Goal: Transaction & Acquisition: Purchase product/service

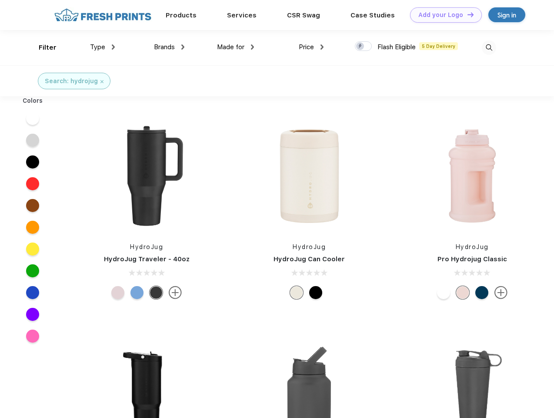
scroll to position [0, 0]
click at [443, 15] on link "Add your Logo Design Tool" at bounding box center [446, 14] width 72 height 15
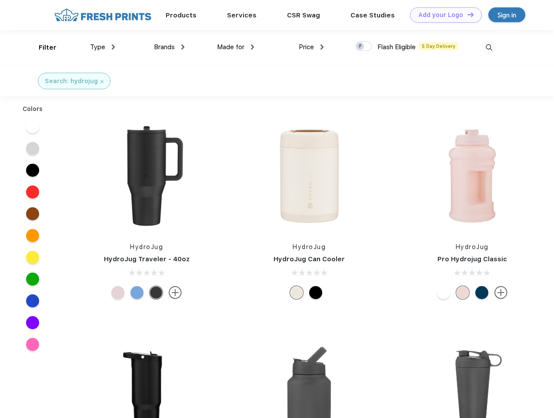
click at [0, 0] on div "Design Tool" at bounding box center [0, 0] width 0 height 0
click at [467, 14] on link "Add your Logo Design Tool" at bounding box center [446, 14] width 72 height 15
click at [42, 47] on div "Filter" at bounding box center [48, 48] width 18 height 10
click at [103, 47] on span "Type" at bounding box center [97, 47] width 15 height 8
click at [169, 47] on span "Brands" at bounding box center [164, 47] width 21 height 8
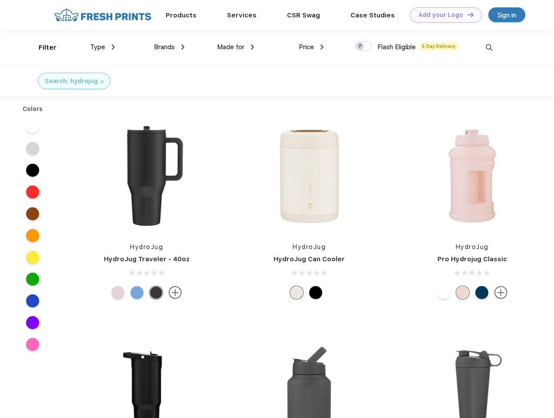
click at [236, 47] on span "Made for" at bounding box center [230, 47] width 27 height 8
click at [312, 47] on span "Price" at bounding box center [306, 47] width 15 height 8
click at [364, 47] on div at bounding box center [363, 46] width 17 height 10
click at [361, 47] on input "checkbox" at bounding box center [358, 44] width 6 height 6
click at [489, 47] on img at bounding box center [489, 47] width 14 height 14
